Goal: Information Seeking & Learning: Learn about a topic

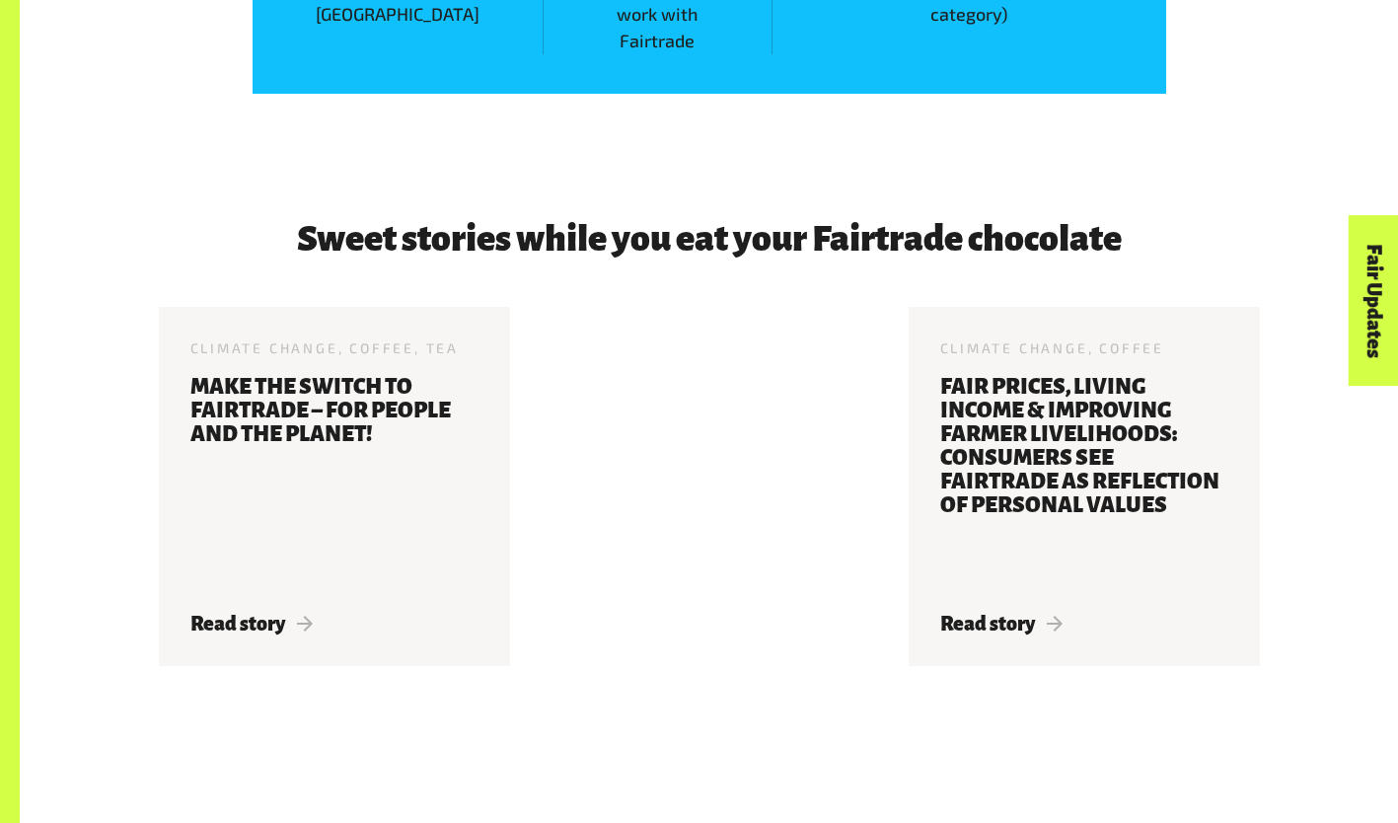
scroll to position [2925, 0]
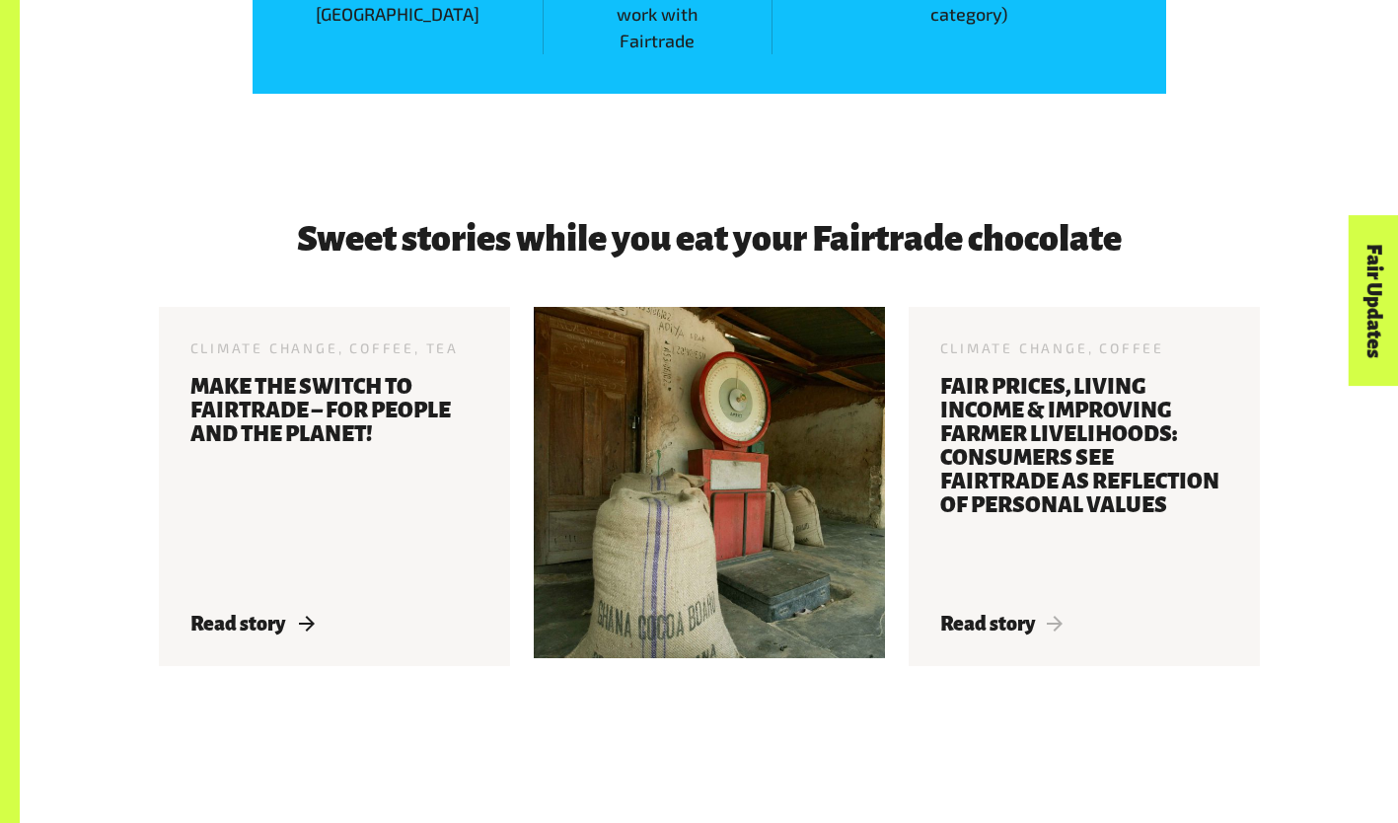
click at [250, 613] on span "Read story" at bounding box center [251, 624] width 123 height 22
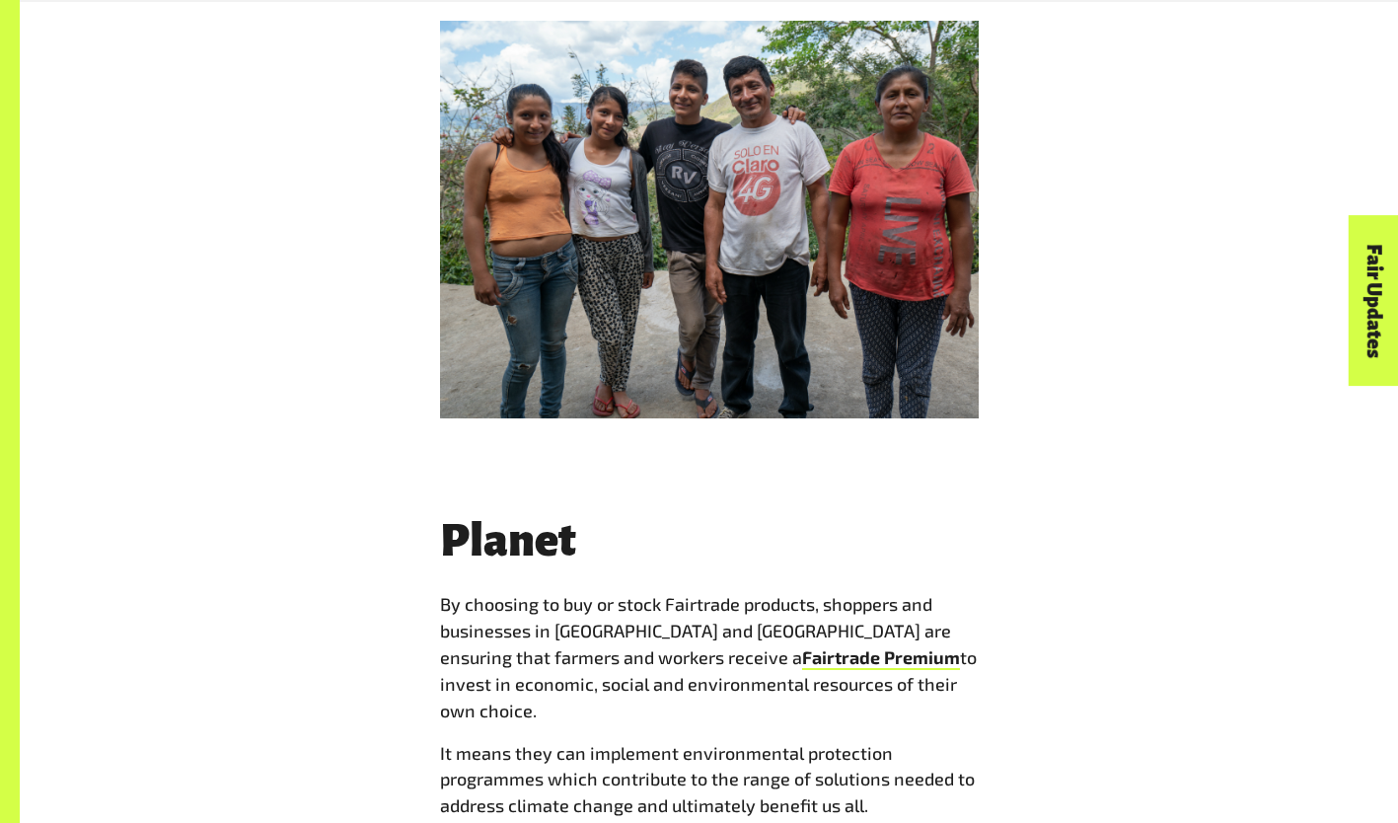
scroll to position [5325, 0]
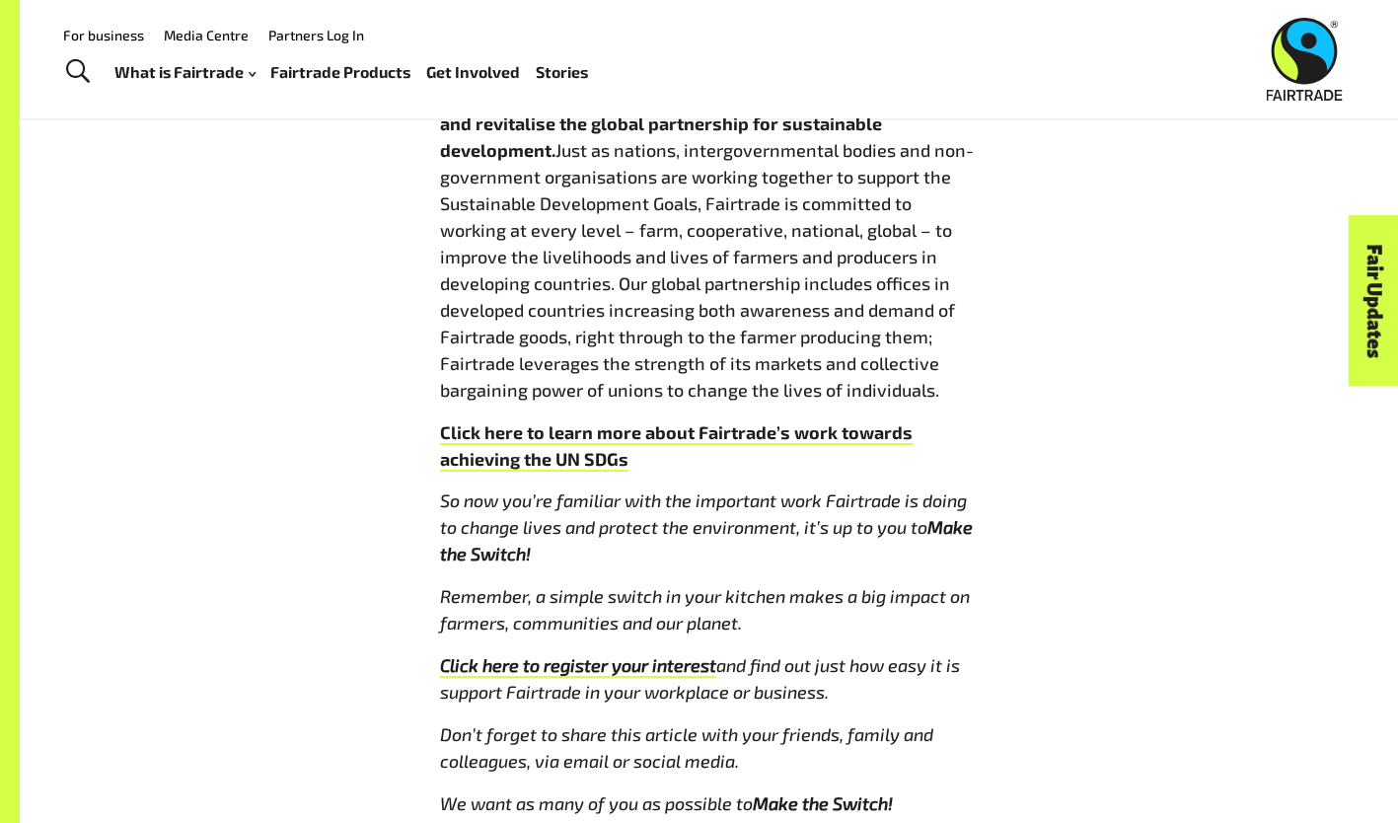
scroll to position [10816, 0]
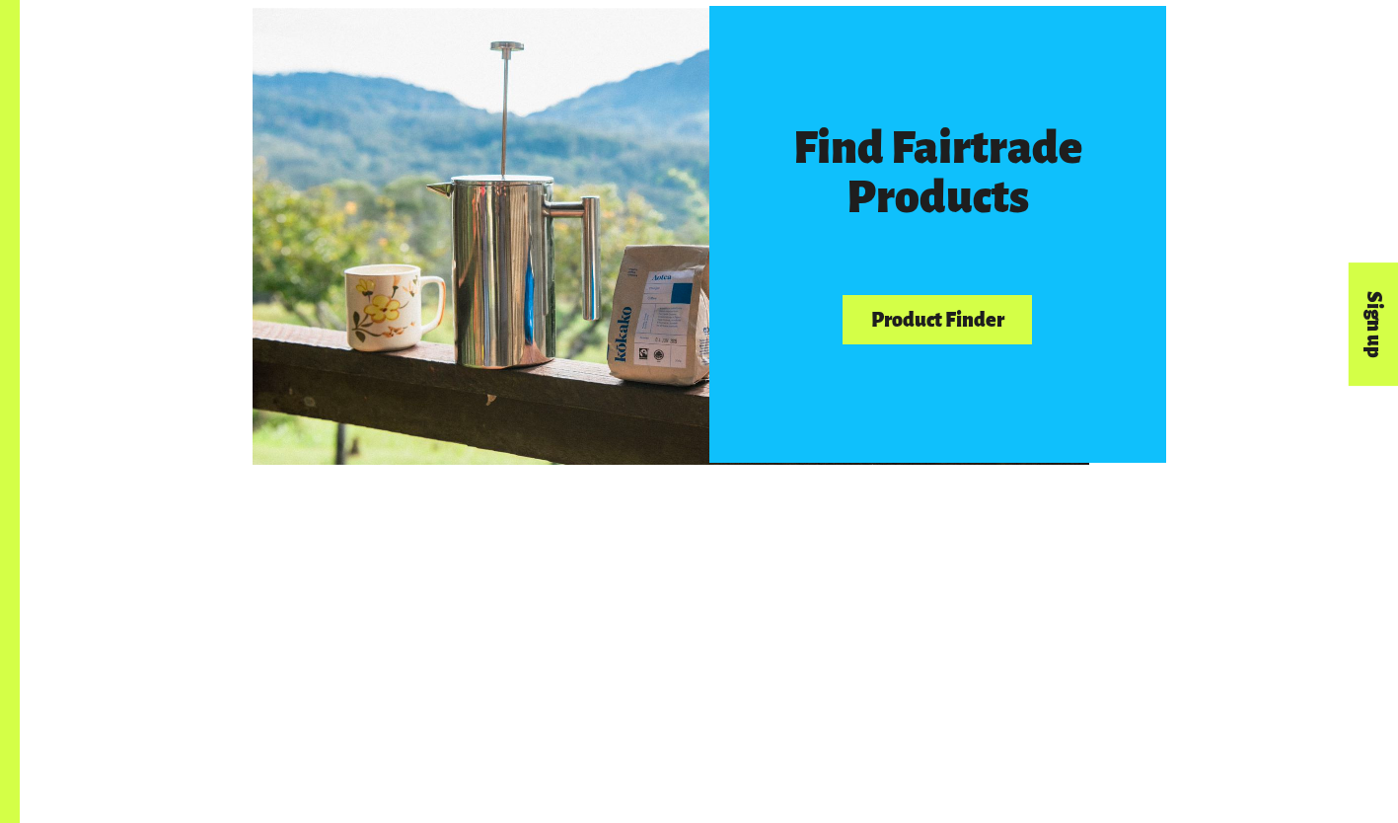
scroll to position [1135, 0]
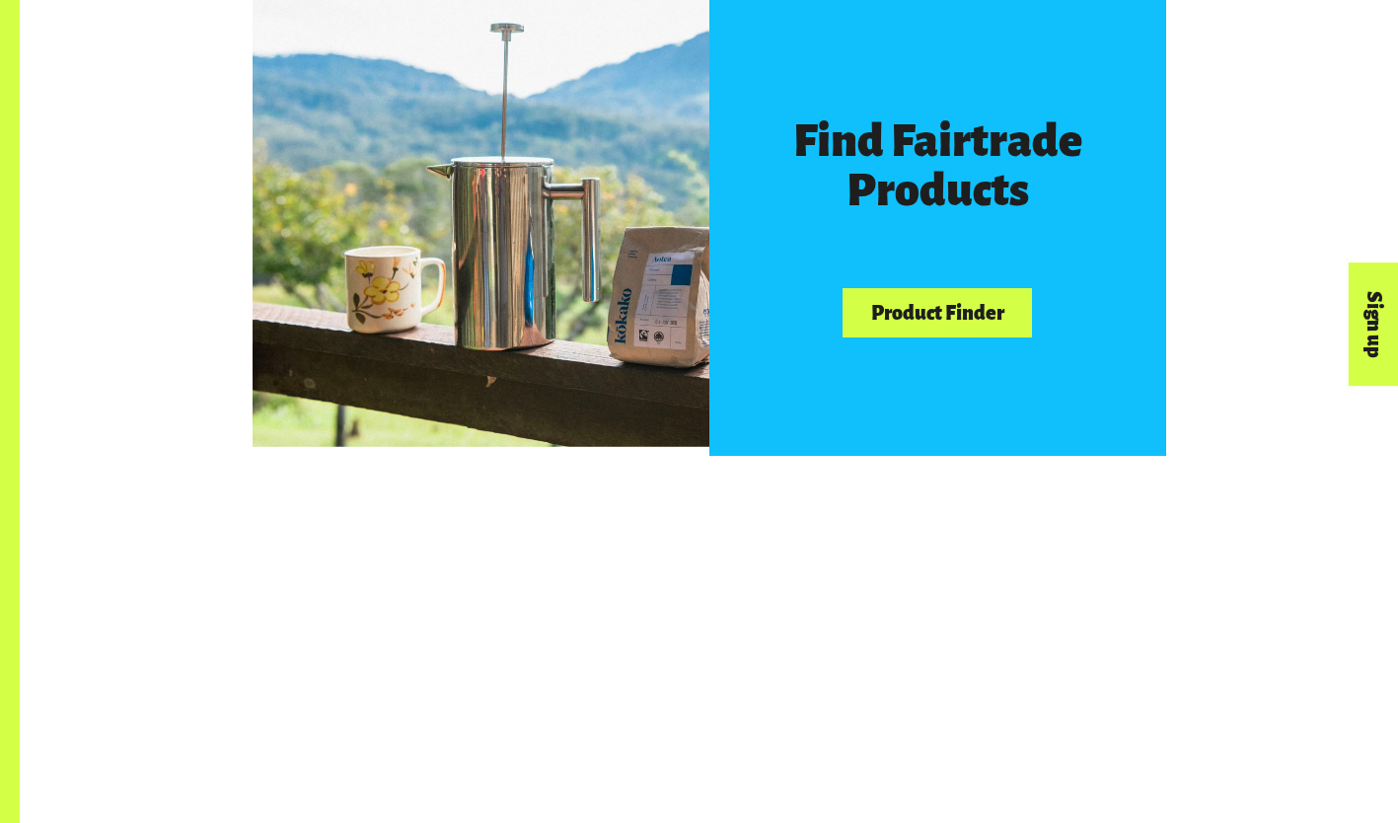
click at [938, 335] on link "Product Finder" at bounding box center [937, 313] width 189 height 50
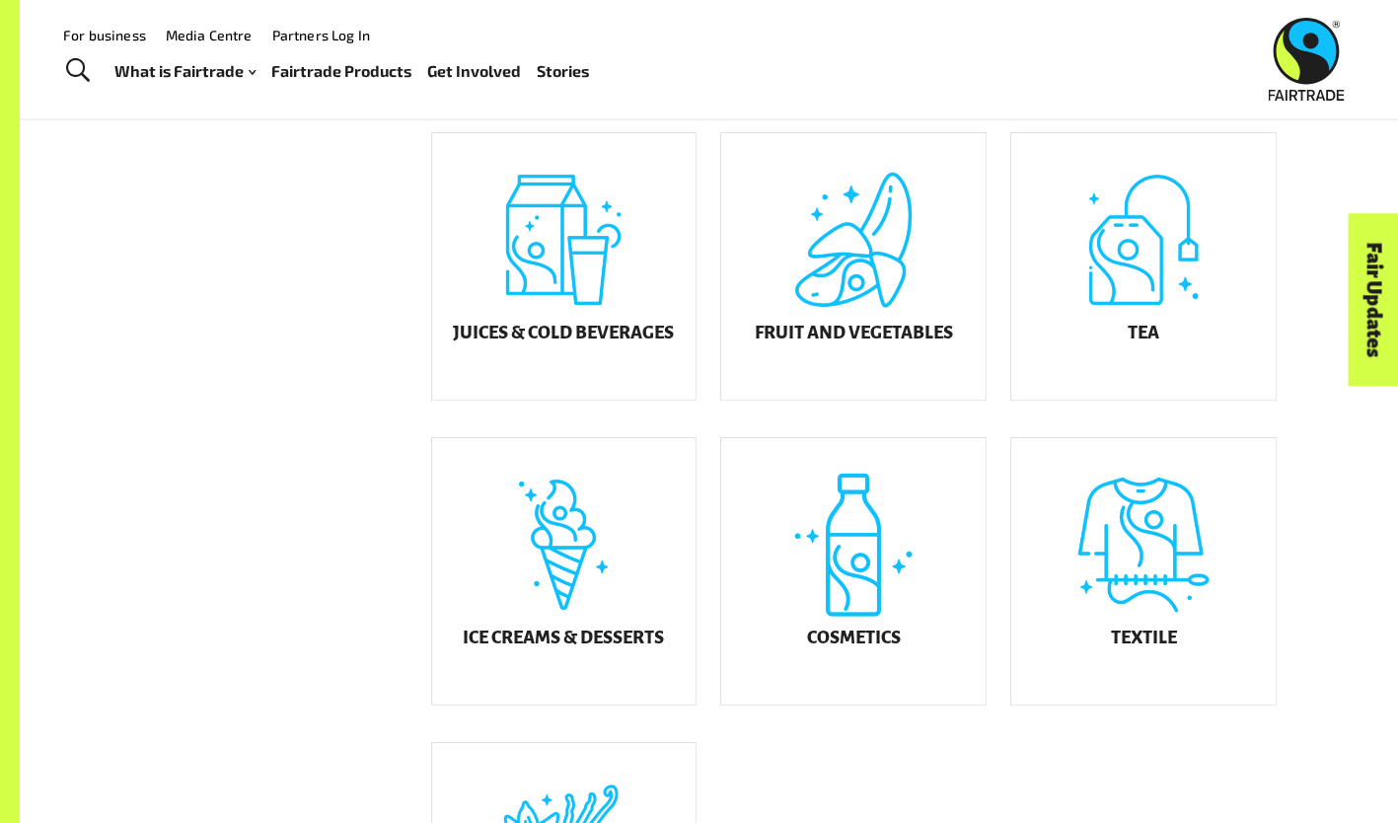
scroll to position [763, 0]
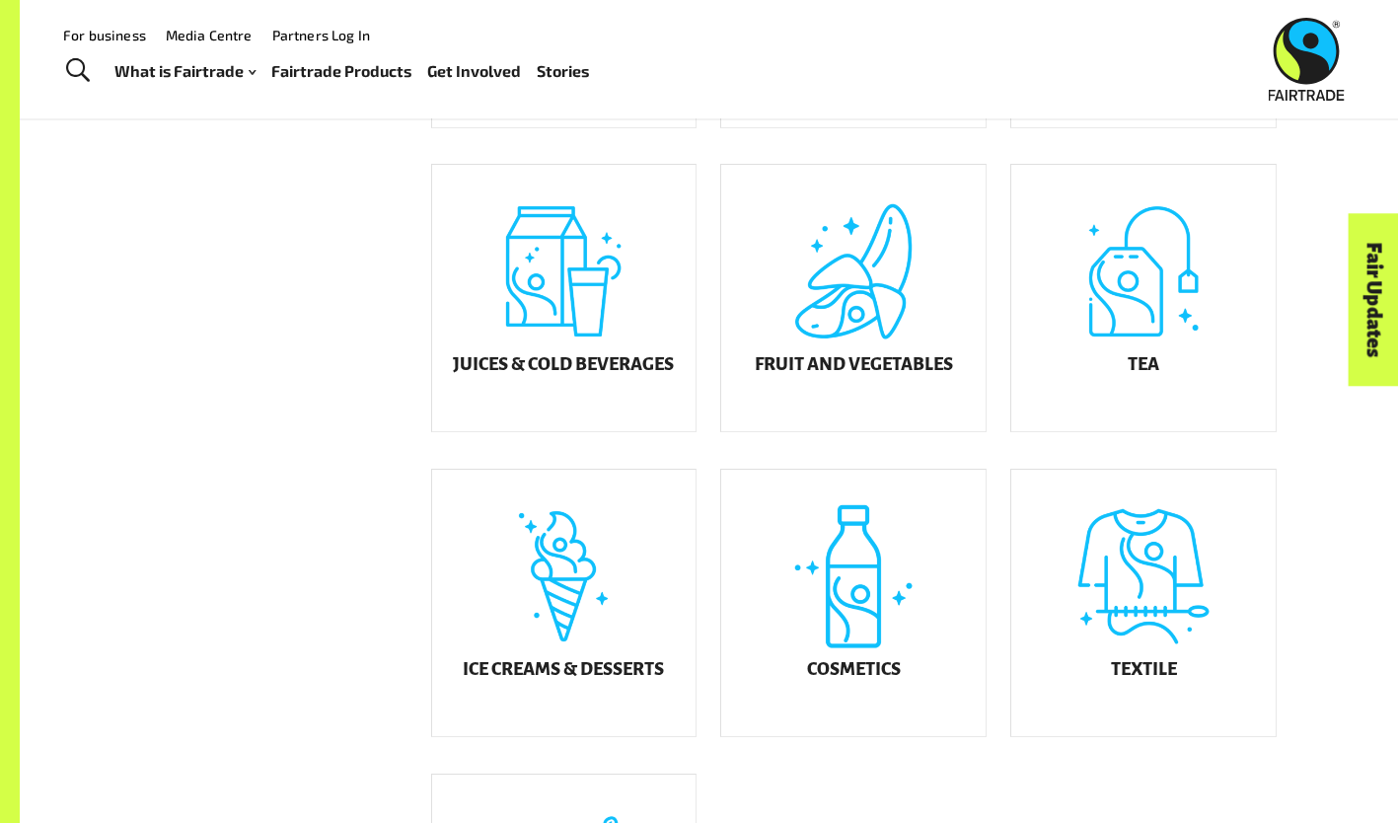
click at [1119, 326] on div "Tea" at bounding box center [1143, 298] width 264 height 266
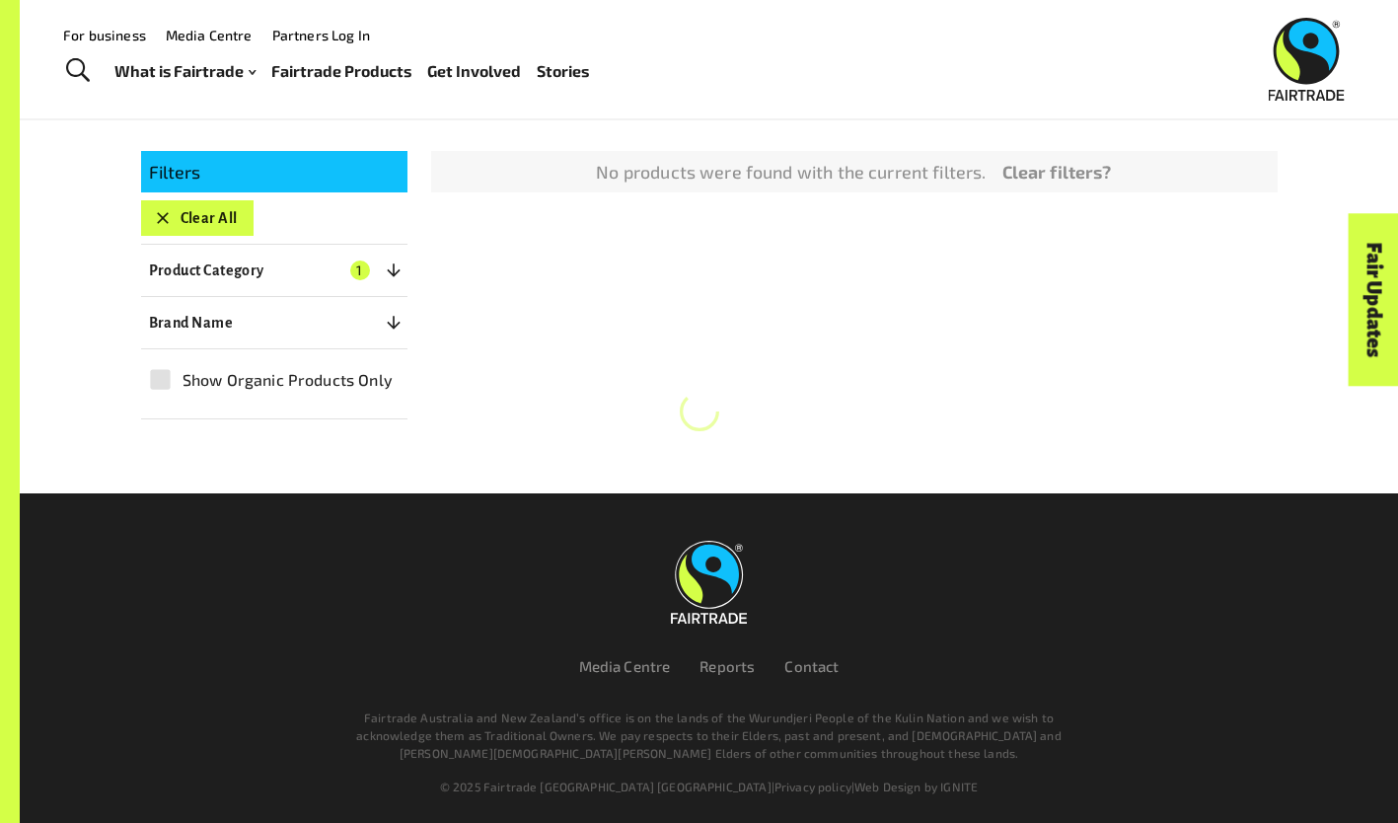
scroll to position [341, 0]
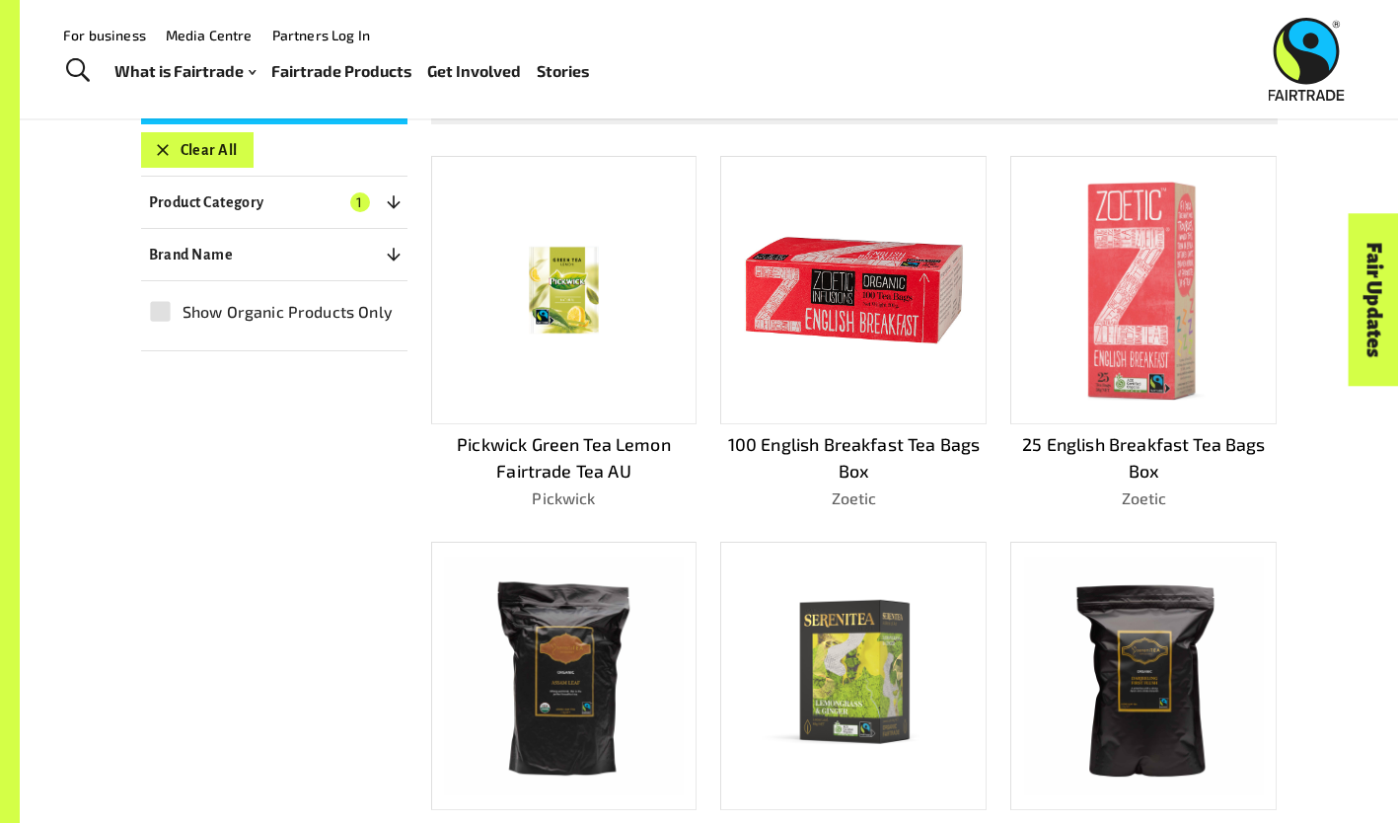
click at [854, 304] on img at bounding box center [854, 290] width 238 height 235
